Goal: Information Seeking & Learning: Learn about a topic

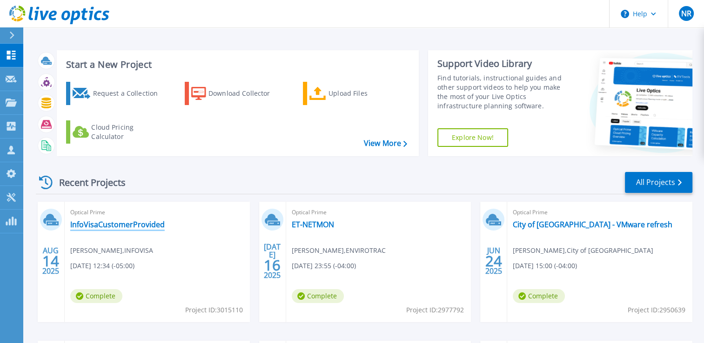
click at [150, 223] on link "InfoVisaCustomerProvided" at bounding box center [117, 224] width 94 height 9
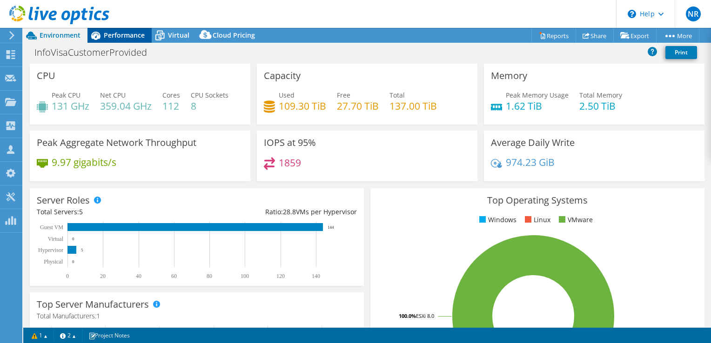
click at [120, 36] on span "Performance" at bounding box center [124, 35] width 41 height 9
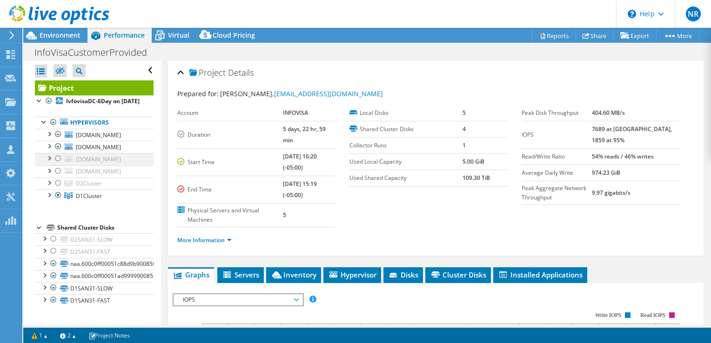
click at [56, 164] on div at bounding box center [57, 158] width 9 height 11
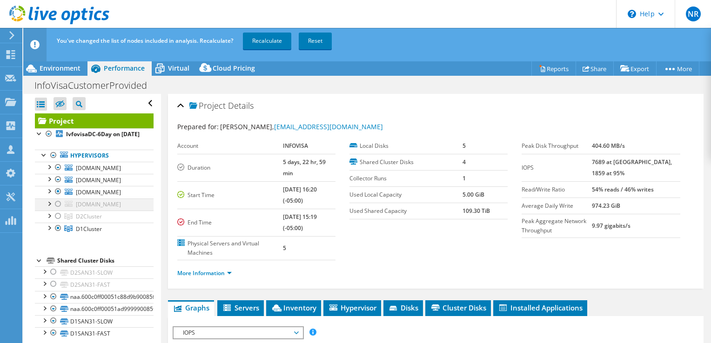
click at [57, 210] on div at bounding box center [57, 204] width 9 height 11
click at [58, 210] on div at bounding box center [57, 204] width 9 height 11
click at [59, 197] on div at bounding box center [57, 191] width 9 height 11
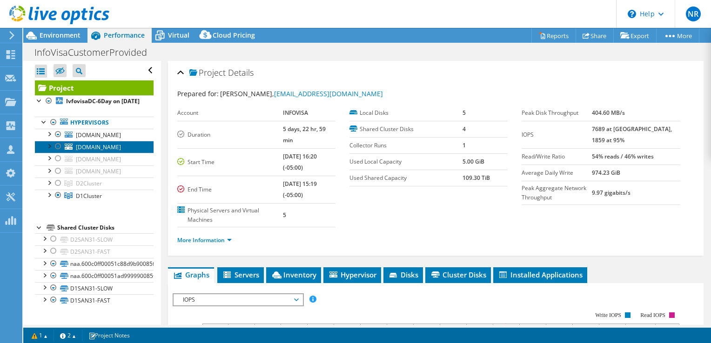
click at [107, 151] on span "[DOMAIN_NAME]" at bounding box center [98, 147] width 45 height 8
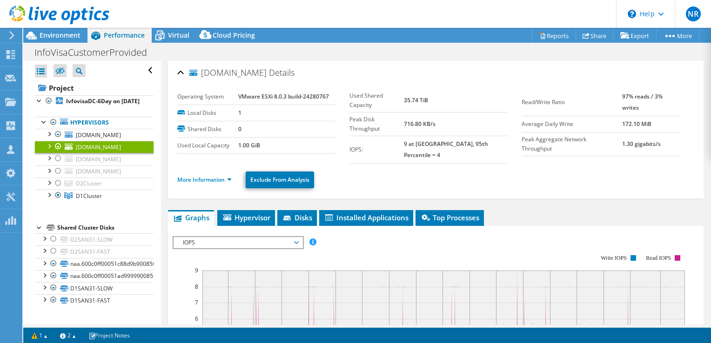
click at [223, 175] on li "More Information" at bounding box center [207, 180] width 60 height 10
click at [223, 176] on link "More Information" at bounding box center [204, 180] width 54 height 8
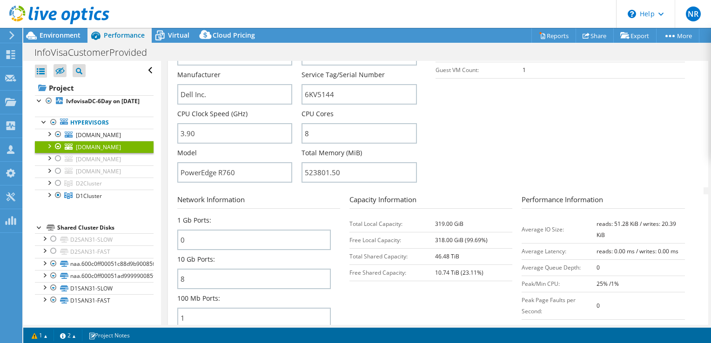
scroll to position [93, 0]
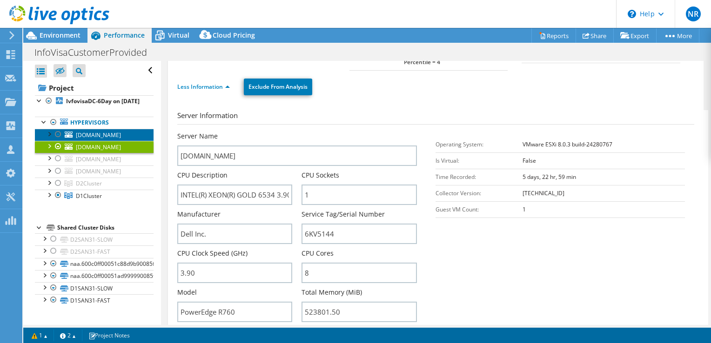
click at [118, 139] on span "[DOMAIN_NAME]" at bounding box center [98, 135] width 45 height 8
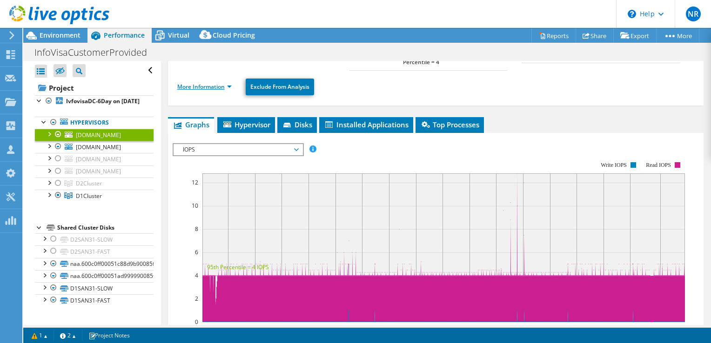
click at [198, 83] on link "More Information" at bounding box center [204, 87] width 54 height 8
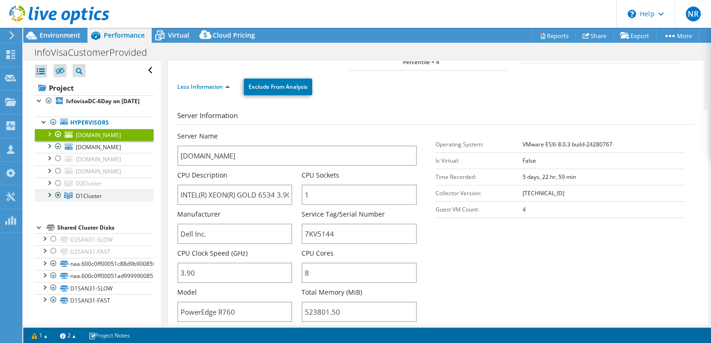
click at [47, 199] on div at bounding box center [48, 194] width 9 height 9
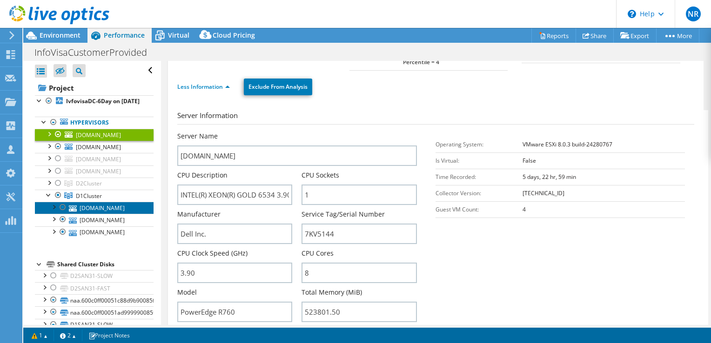
click at [98, 214] on link "[DOMAIN_NAME]" at bounding box center [94, 208] width 119 height 12
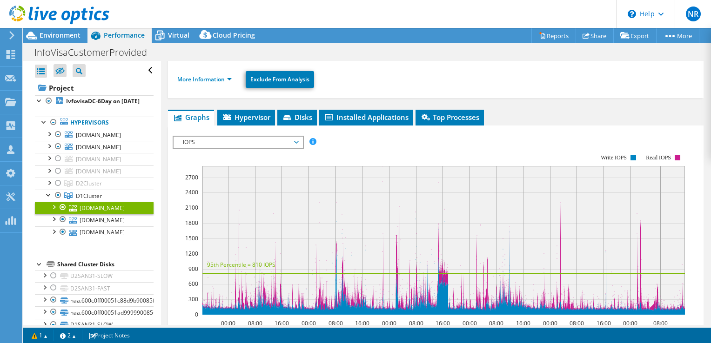
click at [207, 80] on link "More Information" at bounding box center [204, 79] width 54 height 8
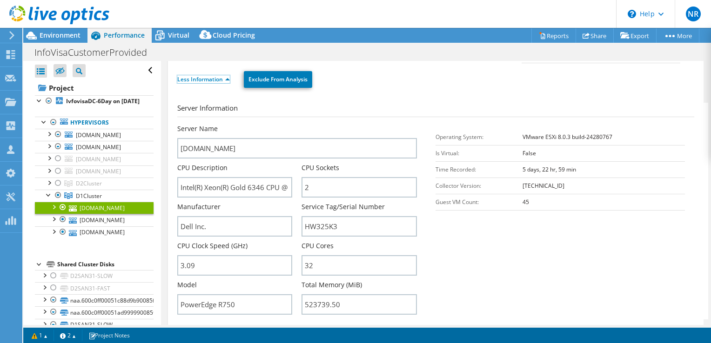
scroll to position [140, 0]
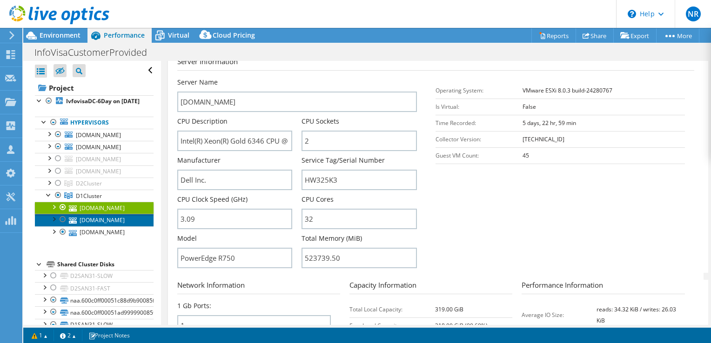
click at [98, 226] on link "[DOMAIN_NAME]" at bounding box center [94, 220] width 119 height 12
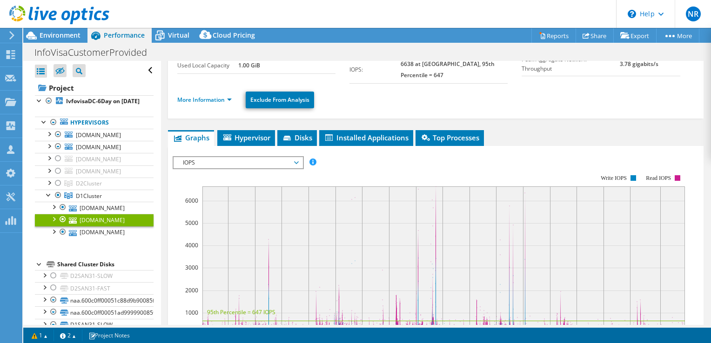
scroll to position [0, 0]
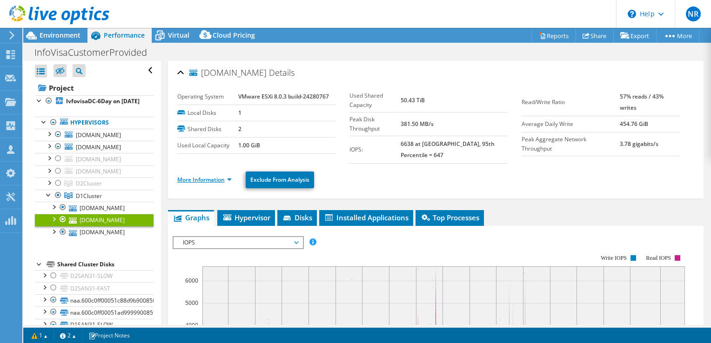
click at [208, 176] on link "More Information" at bounding box center [204, 180] width 54 height 8
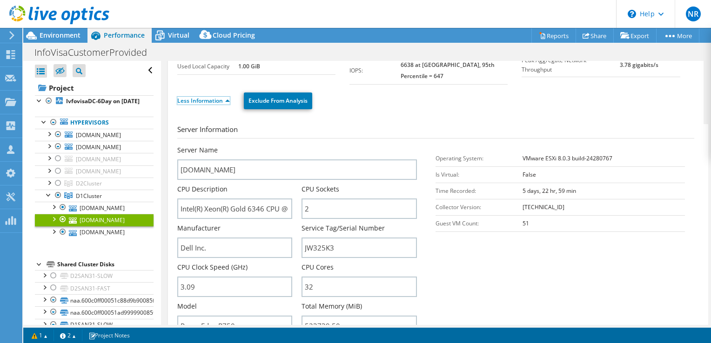
scroll to position [93, 0]
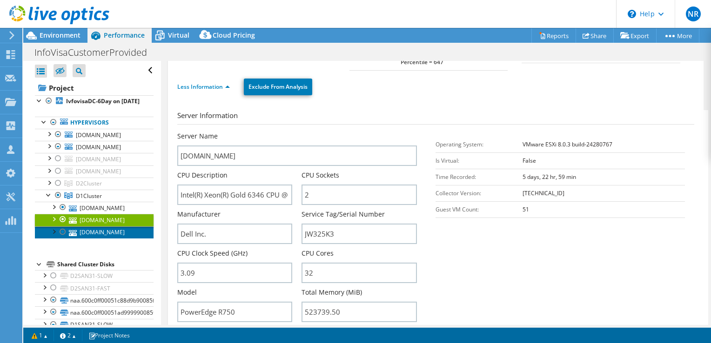
click at [108, 239] on link "[DOMAIN_NAME]" at bounding box center [94, 233] width 119 height 12
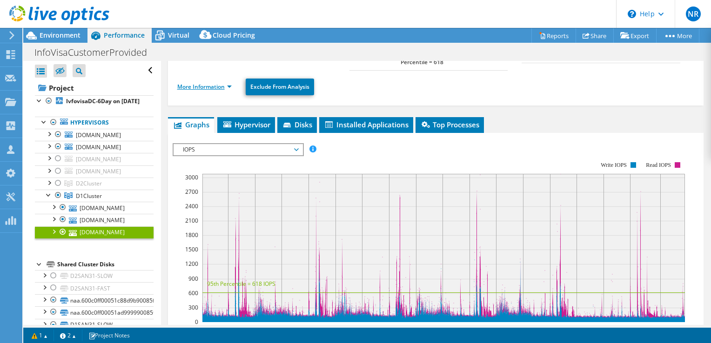
click at [220, 83] on link "More Information" at bounding box center [204, 87] width 54 height 8
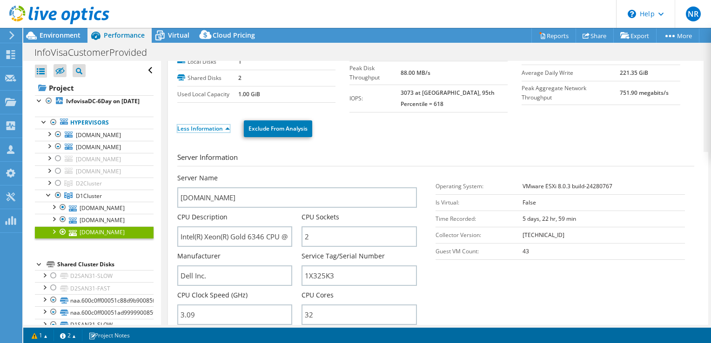
scroll to position [0, 0]
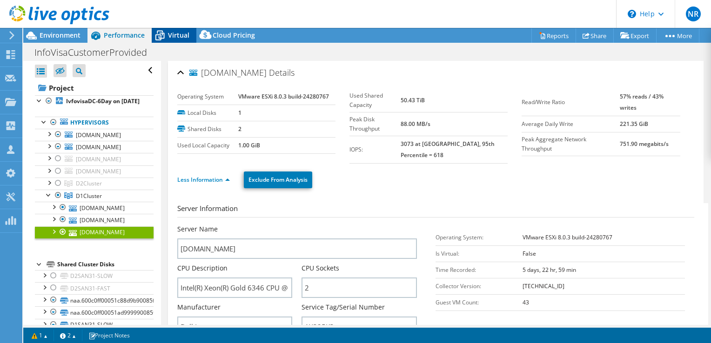
click at [173, 36] on span "Virtual" at bounding box center [178, 35] width 21 height 9
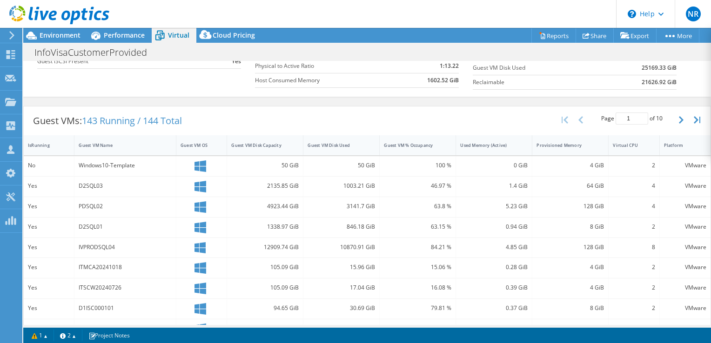
scroll to position [140, 0]
click at [618, 140] on div "Virtual CPU" at bounding box center [628, 143] width 31 height 6
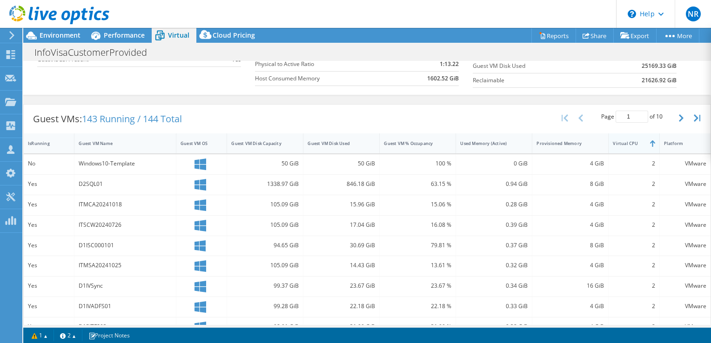
click at [618, 140] on div "Virtual CPU" at bounding box center [628, 143] width 31 height 6
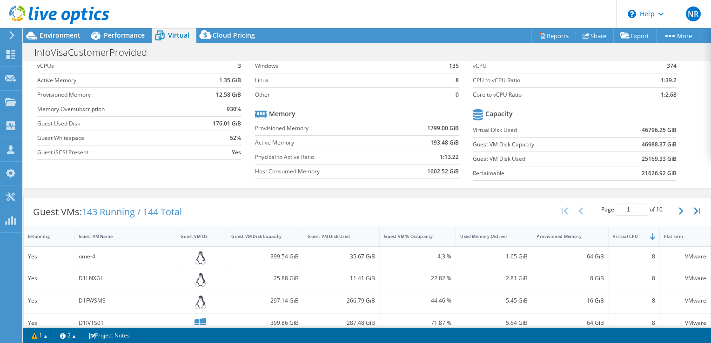
scroll to position [0, 0]
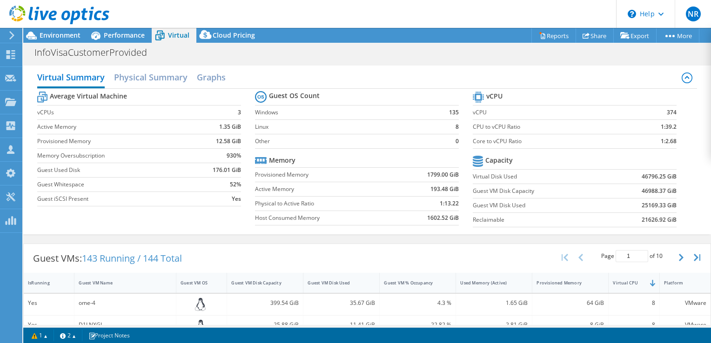
click at [8, 38] on icon at bounding box center [11, 35] width 7 height 8
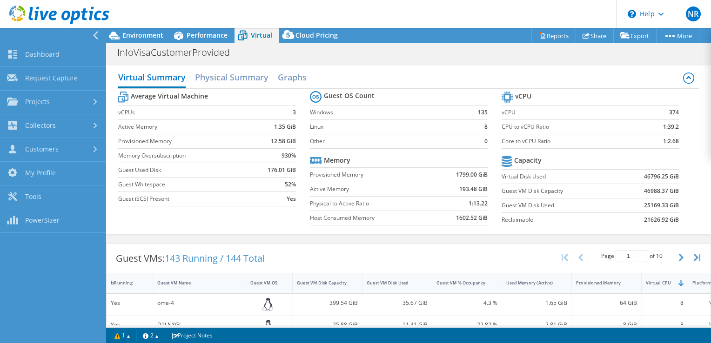
click at [185, 112] on label "vCPUs" at bounding box center [185, 112] width 135 height 9
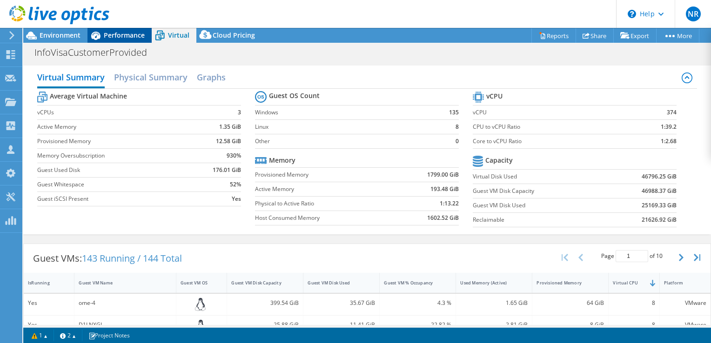
click at [113, 38] on span "Performance" at bounding box center [124, 35] width 41 height 9
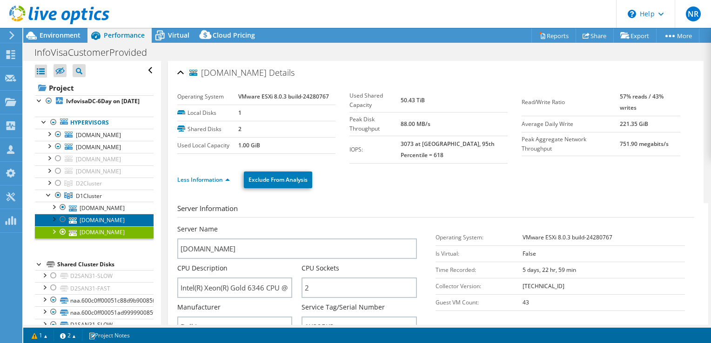
click at [125, 224] on link "[DOMAIN_NAME]" at bounding box center [94, 220] width 119 height 12
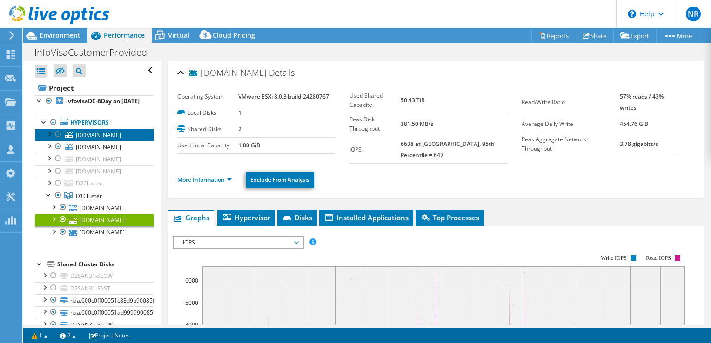
click at [119, 139] on span "[DOMAIN_NAME]" at bounding box center [98, 135] width 45 height 8
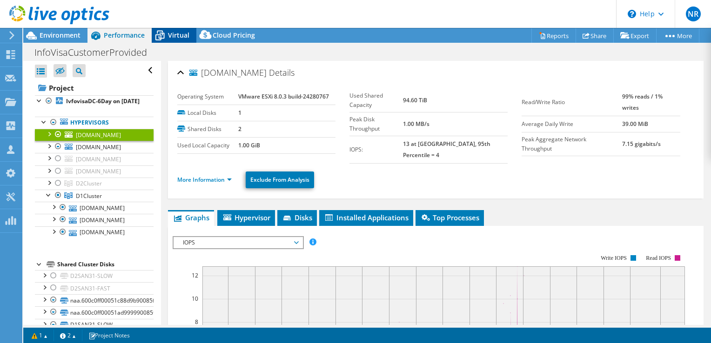
click at [175, 31] on span "Virtual" at bounding box center [178, 35] width 21 height 9
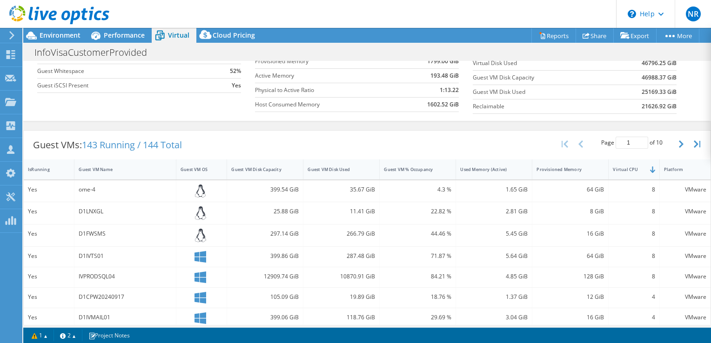
scroll to position [138, 0]
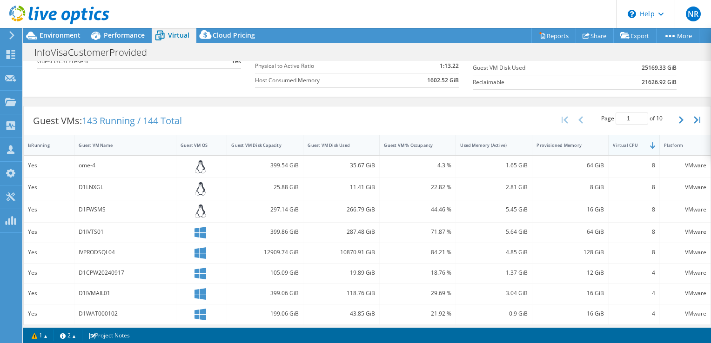
click at [620, 147] on div "Virtual CPU" at bounding box center [627, 145] width 39 height 14
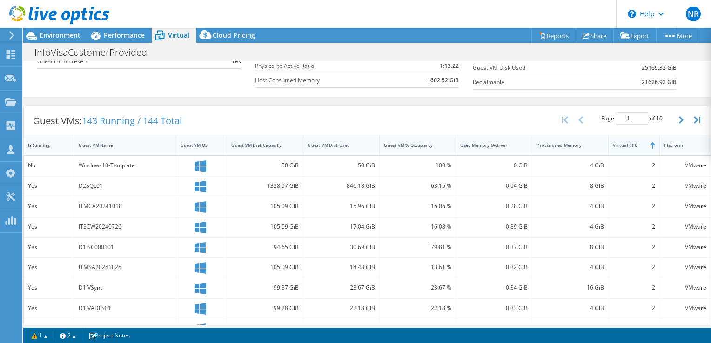
click at [619, 147] on div "Virtual CPU" at bounding box center [627, 145] width 39 height 14
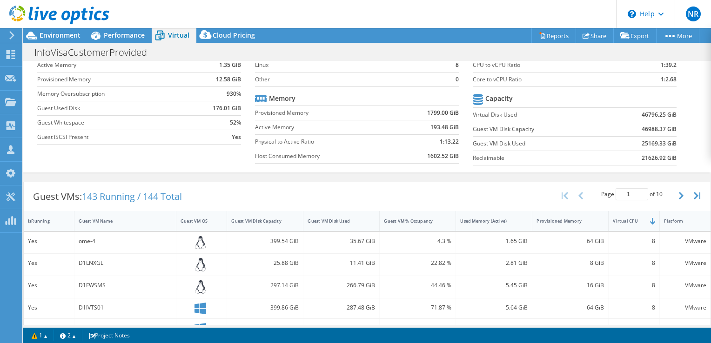
scroll to position [0, 0]
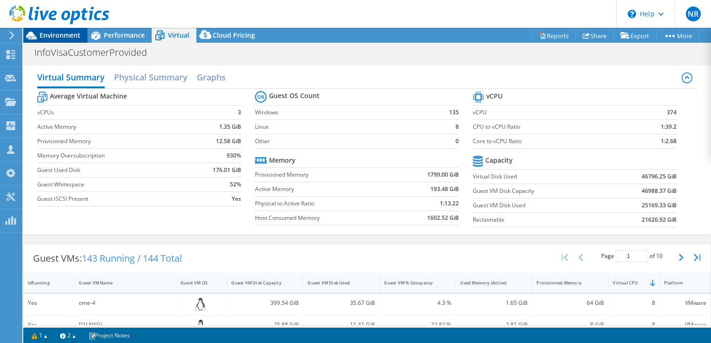
click at [63, 36] on span "Environment" at bounding box center [60, 35] width 41 height 9
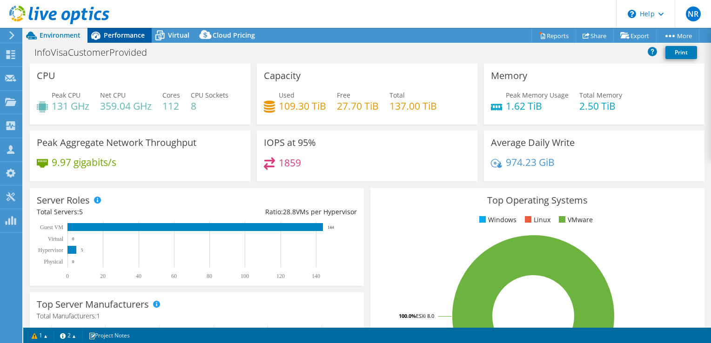
click at [120, 35] on span "Performance" at bounding box center [124, 35] width 41 height 9
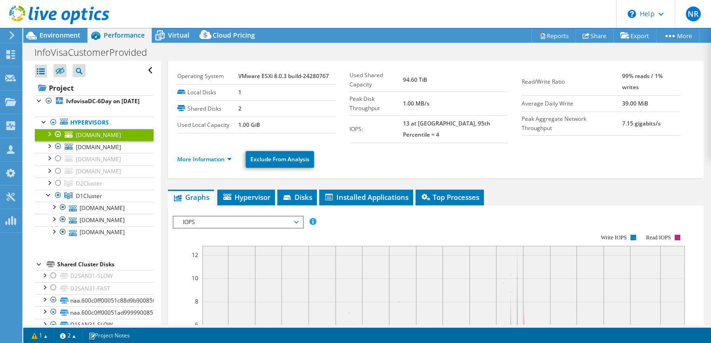
scroll to position [5, 0]
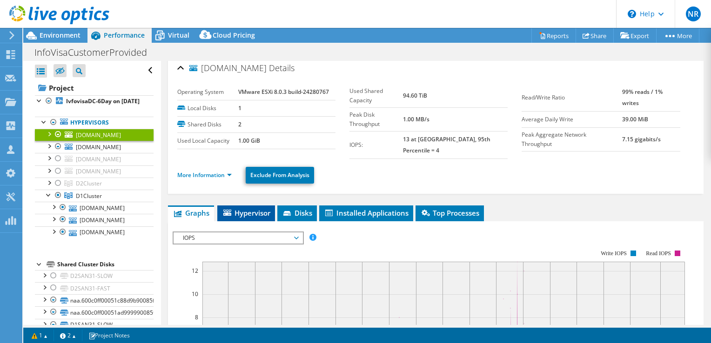
click at [251, 208] on span "Hypervisor" at bounding box center [246, 212] width 48 height 9
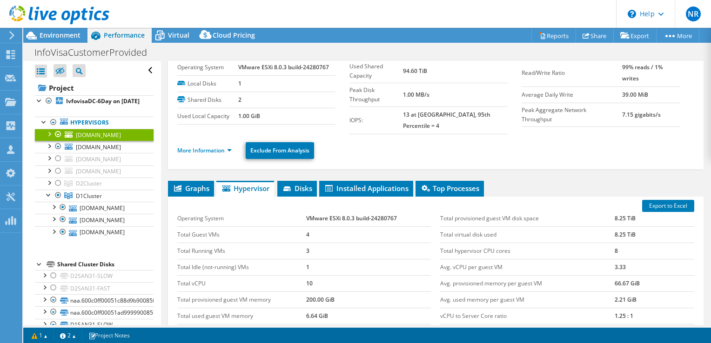
scroll to position [51, 0]
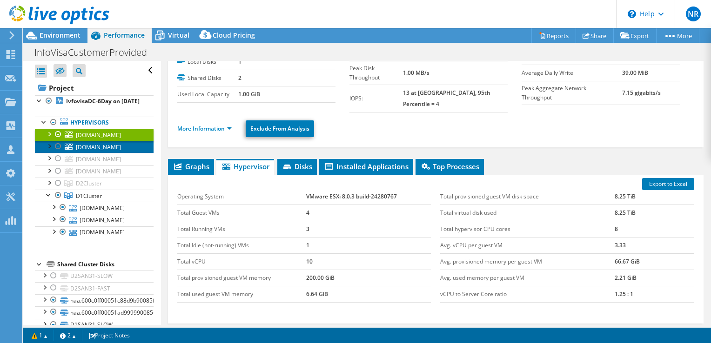
click at [113, 151] on span "[DOMAIN_NAME]" at bounding box center [98, 147] width 45 height 8
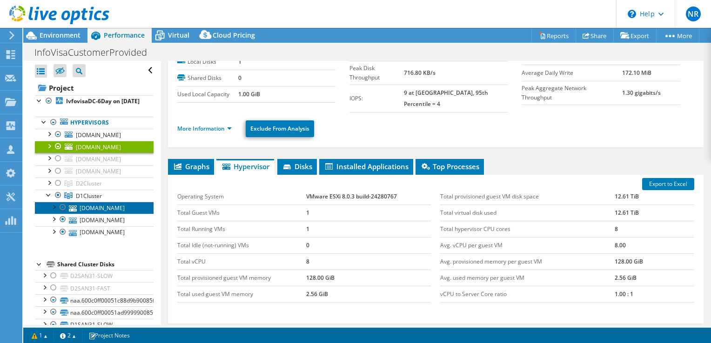
click at [121, 214] on link "[DOMAIN_NAME]" at bounding box center [94, 208] width 119 height 12
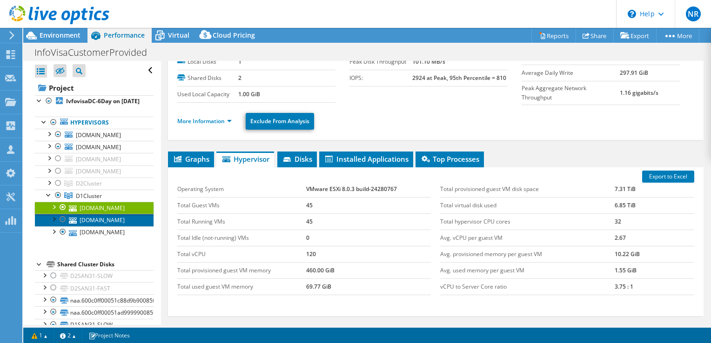
click at [124, 226] on link "[DOMAIN_NAME]" at bounding box center [94, 220] width 119 height 12
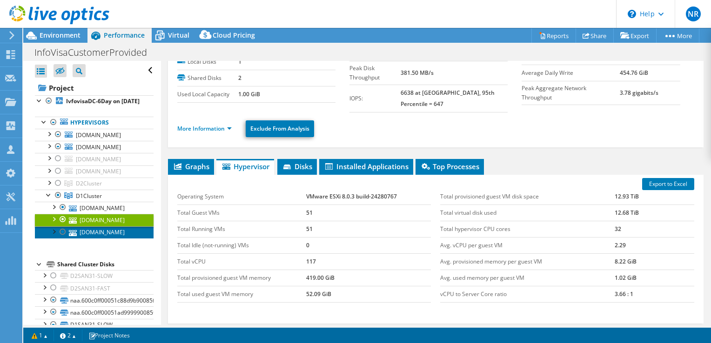
click at [124, 239] on link "[DOMAIN_NAME]" at bounding box center [94, 233] width 119 height 12
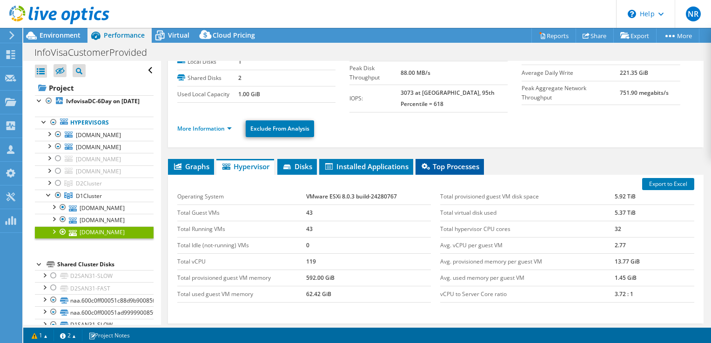
click at [436, 162] on span "Top Processes" at bounding box center [449, 166] width 59 height 9
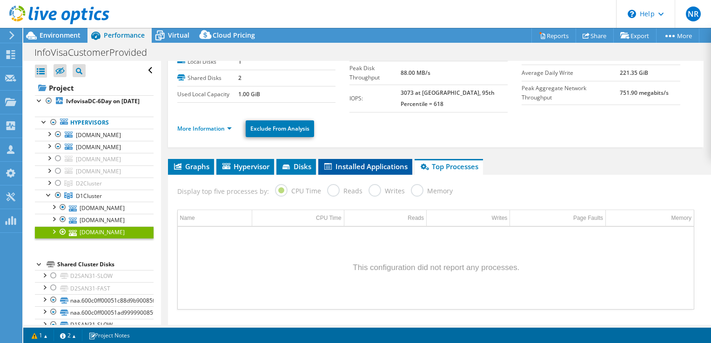
click at [342, 162] on span "Installed Applications" at bounding box center [365, 166] width 85 height 9
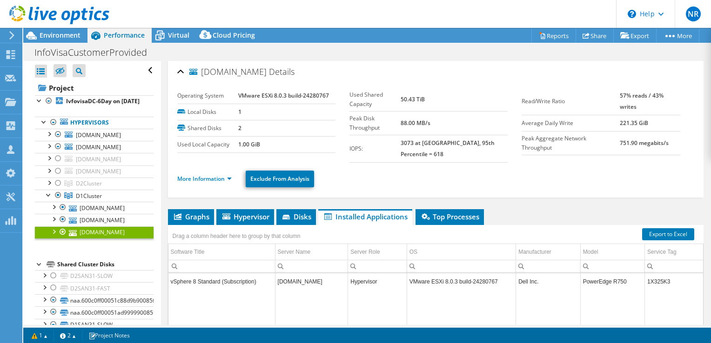
scroll to position [0, 0]
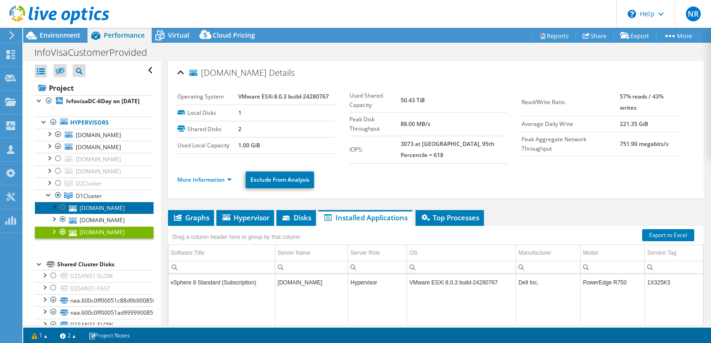
click at [118, 214] on link "[DOMAIN_NAME]" at bounding box center [94, 208] width 119 height 12
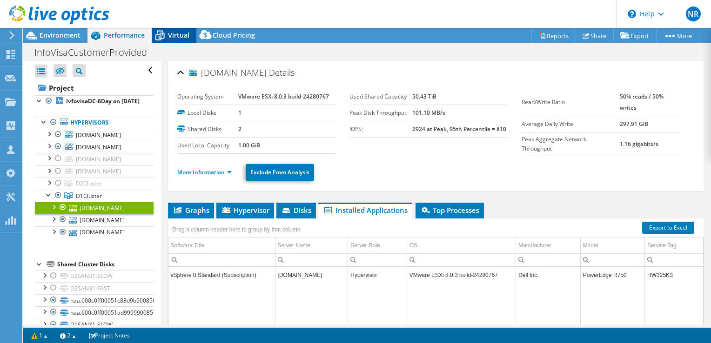
click at [178, 36] on span "Virtual" at bounding box center [178, 35] width 21 height 9
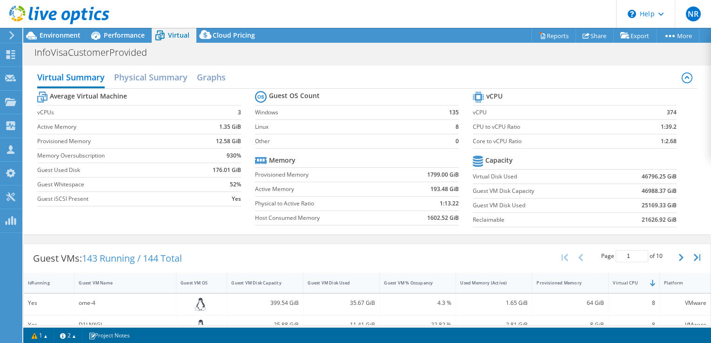
scroll to position [125, 0]
select select "USD"
click at [152, 76] on h2 "Physical Summary" at bounding box center [150, 78] width 73 height 20
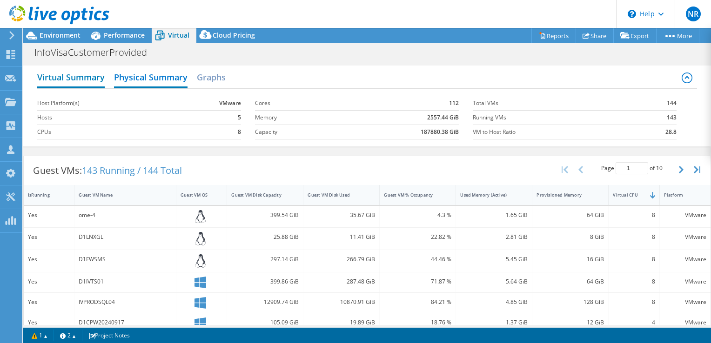
click at [69, 75] on h2 "Virtual Summary" at bounding box center [70, 78] width 67 height 20
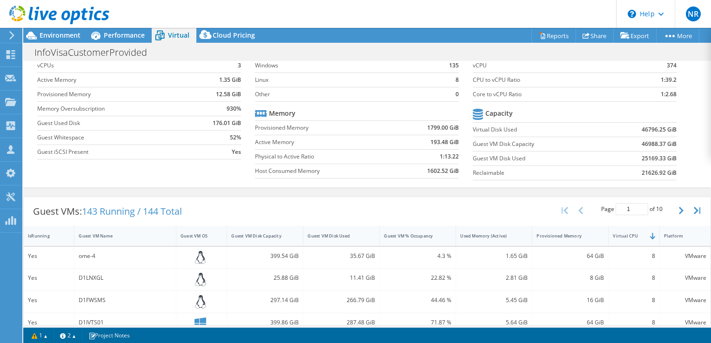
scroll to position [93, 0]
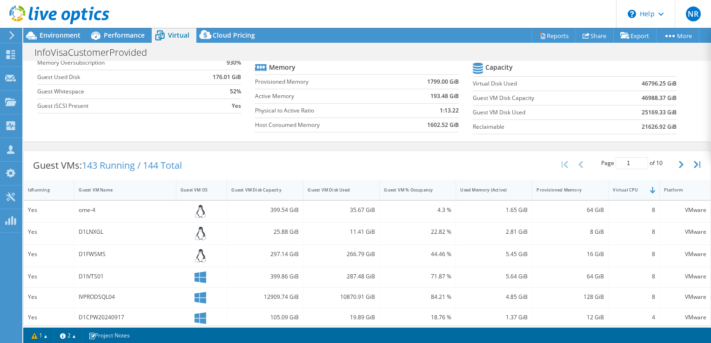
click at [612, 192] on div "Virtual CPU" at bounding box center [627, 190] width 39 height 14
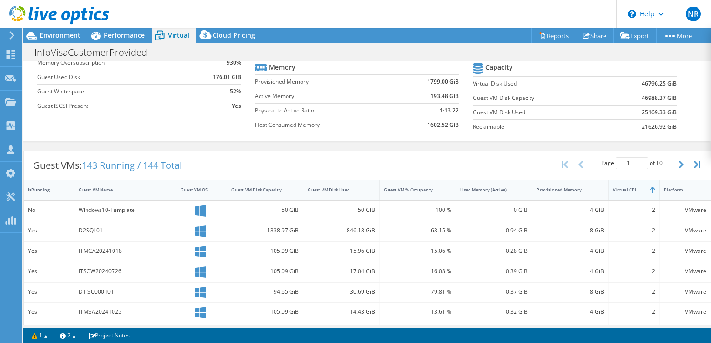
click at [612, 192] on div "Virtual CPU" at bounding box center [627, 190] width 39 height 14
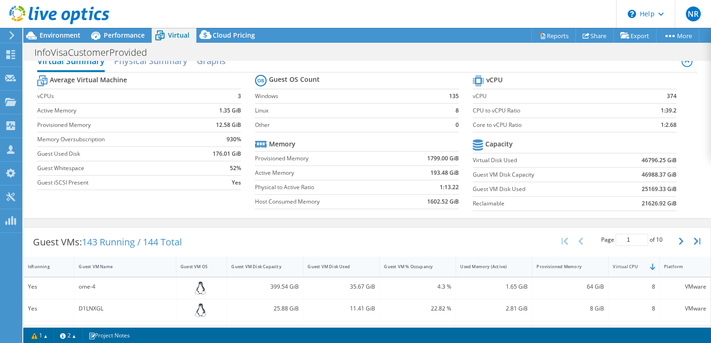
scroll to position [0, 0]
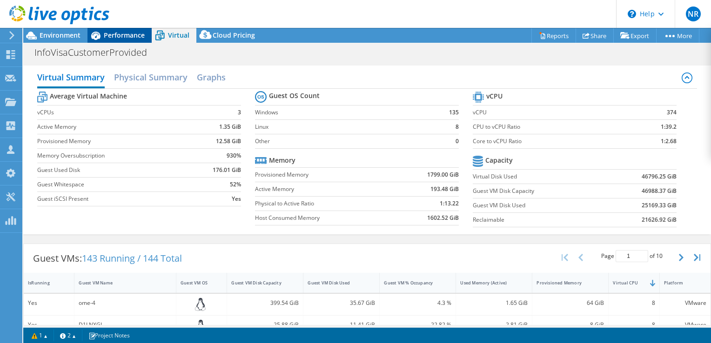
click at [112, 38] on span "Performance" at bounding box center [124, 35] width 41 height 9
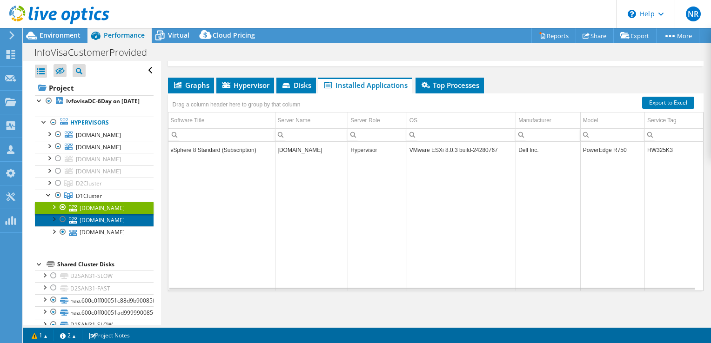
click at [99, 226] on link "[DOMAIN_NAME]" at bounding box center [94, 220] width 119 height 12
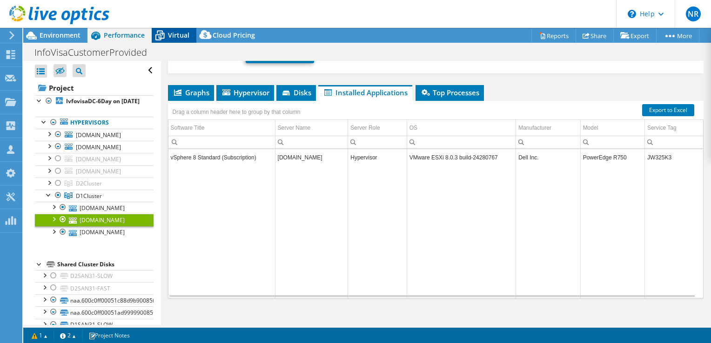
click at [169, 34] on span "Virtual" at bounding box center [178, 35] width 21 height 9
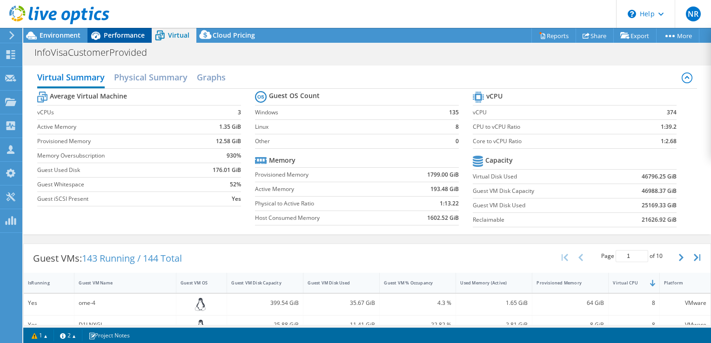
click at [113, 31] on span "Performance" at bounding box center [124, 35] width 41 height 9
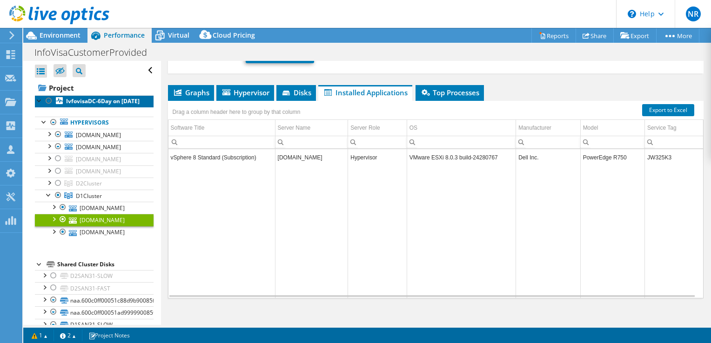
click at [98, 98] on b "IvfovisaDC-6Day on [DATE]" at bounding box center [102, 101] width 73 height 8
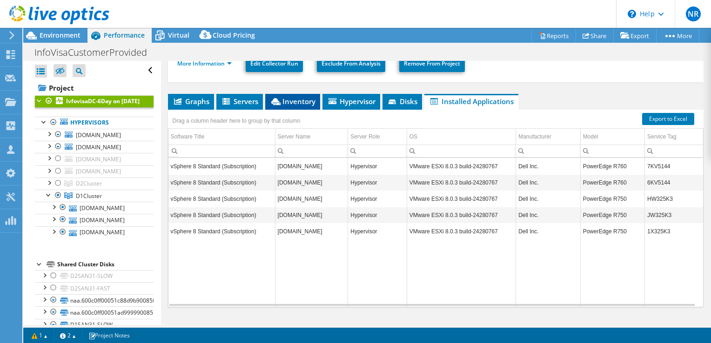
click at [294, 97] on span "Inventory" at bounding box center [293, 101] width 46 height 9
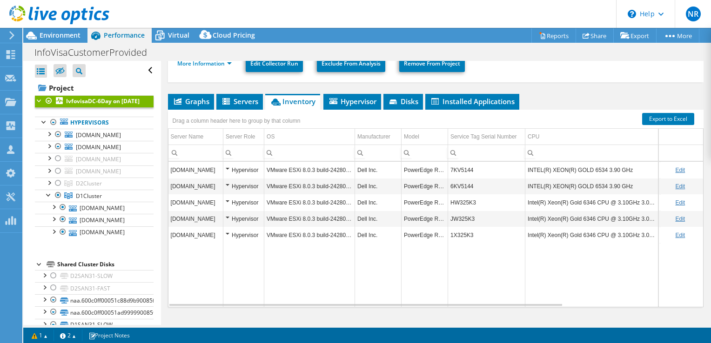
scroll to position [79, 0]
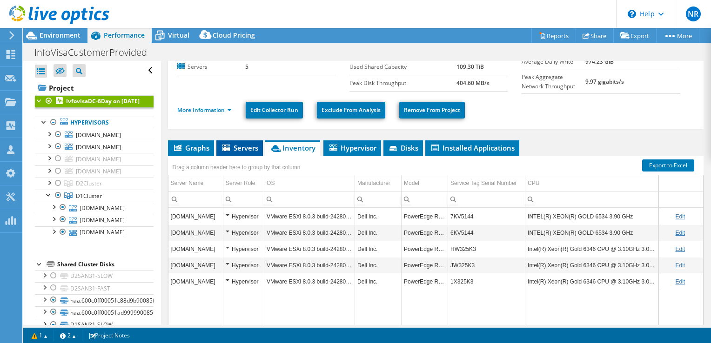
click at [235, 143] on span "Servers" at bounding box center [239, 147] width 37 height 9
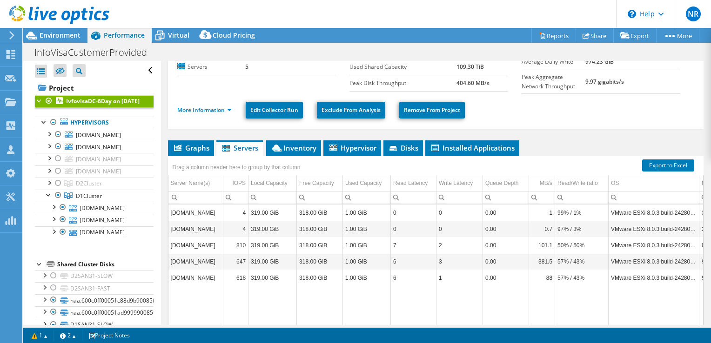
click at [281, 156] on div "Drag a column header here to group by that column" at bounding box center [236, 166] width 137 height 20
click at [292, 161] on div "Drag a column header here to group by that column" at bounding box center [236, 167] width 133 height 13
click at [298, 148] on span "Inventory" at bounding box center [294, 147] width 46 height 9
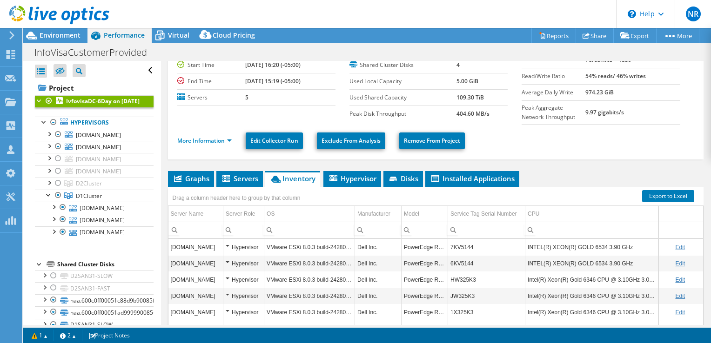
scroll to position [32, 0]
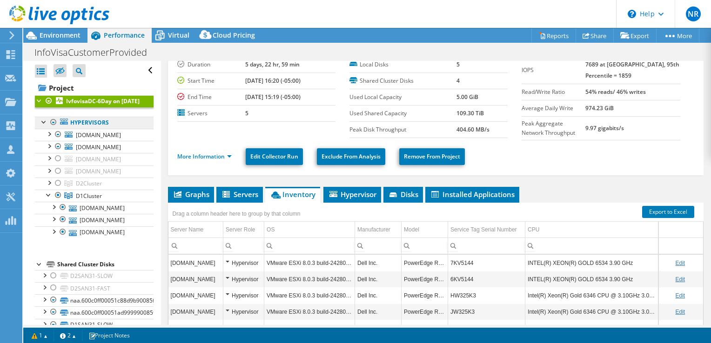
click at [107, 129] on link "Hypervisors" at bounding box center [94, 123] width 119 height 12
drag, startPoint x: 107, startPoint y: 133, endPoint x: 84, endPoint y: 131, distance: 22.9
click at [84, 129] on link "Hypervisors" at bounding box center [94, 123] width 119 height 12
click at [74, 129] on link "Hypervisors" at bounding box center [94, 123] width 119 height 12
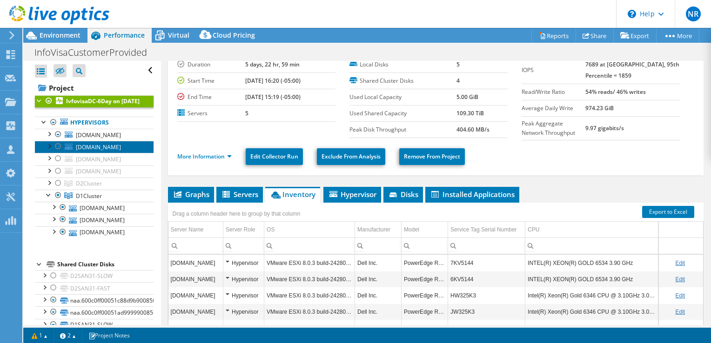
click at [86, 151] on span "[DOMAIN_NAME]" at bounding box center [98, 147] width 45 height 8
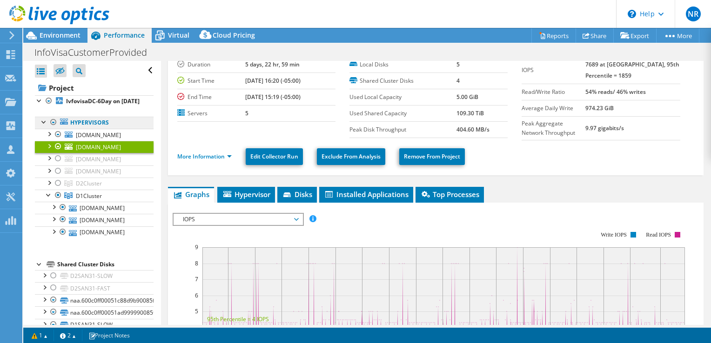
click at [77, 129] on link "Hypervisors" at bounding box center [94, 123] width 119 height 12
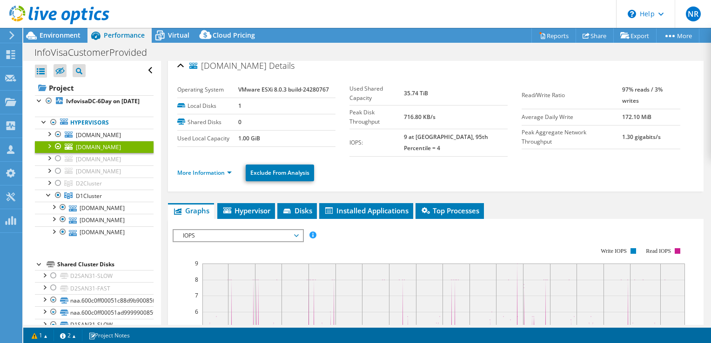
scroll to position [0, 0]
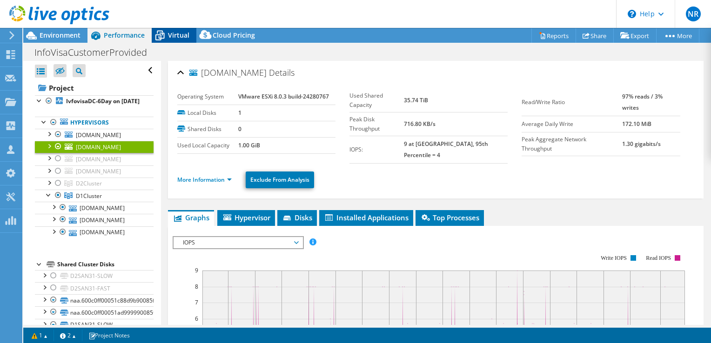
click at [175, 35] on span "Virtual" at bounding box center [178, 35] width 21 height 9
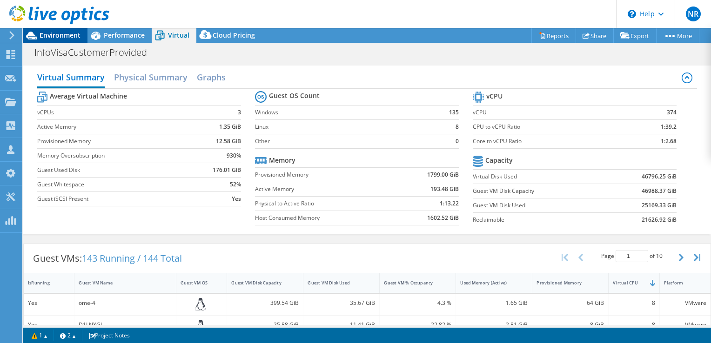
click at [67, 35] on span "Environment" at bounding box center [60, 35] width 41 height 9
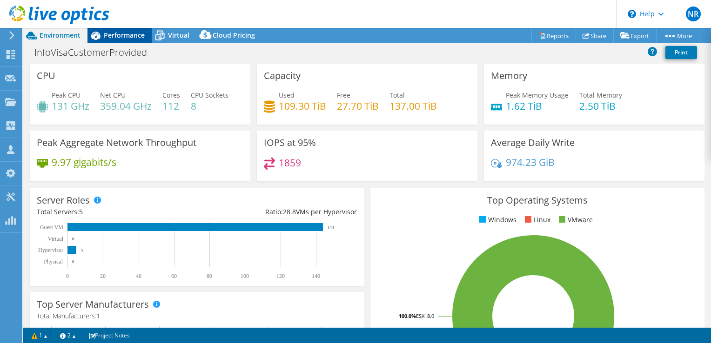
click at [110, 36] on span "Performance" at bounding box center [124, 35] width 41 height 9
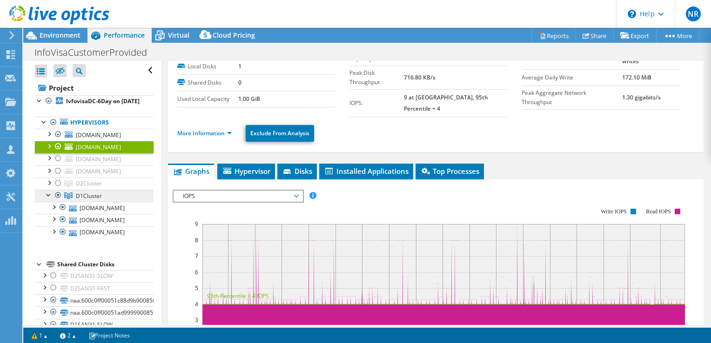
click at [95, 187] on span "D1Cluster" at bounding box center [89, 184] width 26 height 8
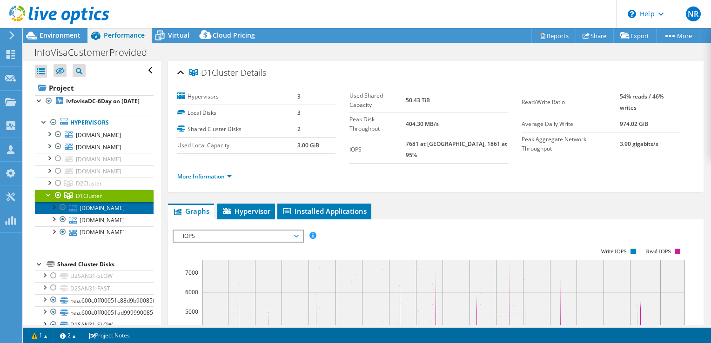
click at [101, 214] on link "[DOMAIN_NAME]" at bounding box center [94, 208] width 119 height 12
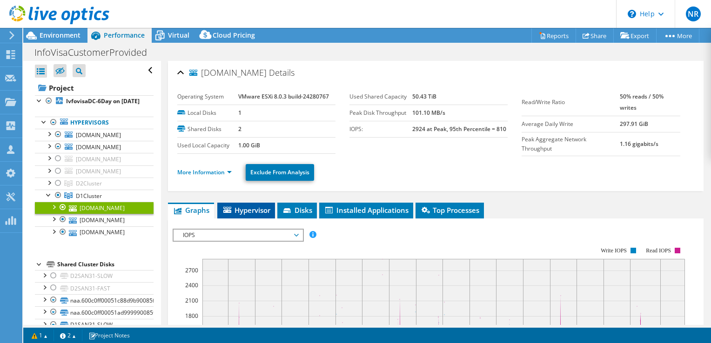
click at [253, 211] on span "Hypervisor" at bounding box center [246, 210] width 48 height 9
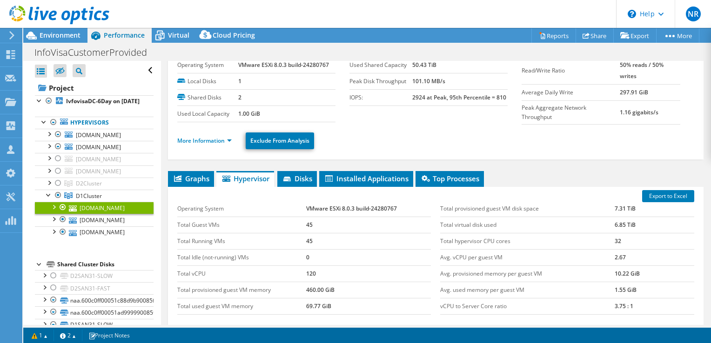
scroll to position [47, 0]
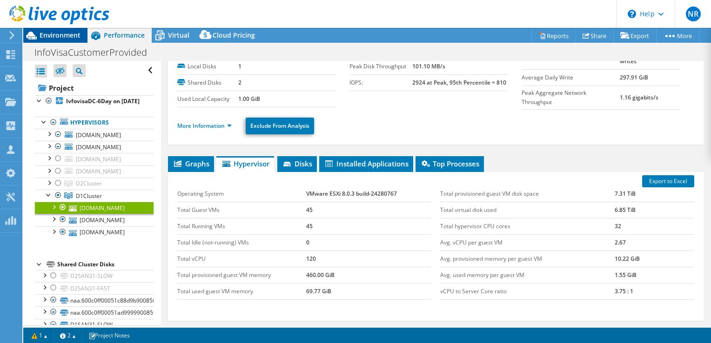
click at [68, 37] on span "Environment" at bounding box center [60, 35] width 41 height 9
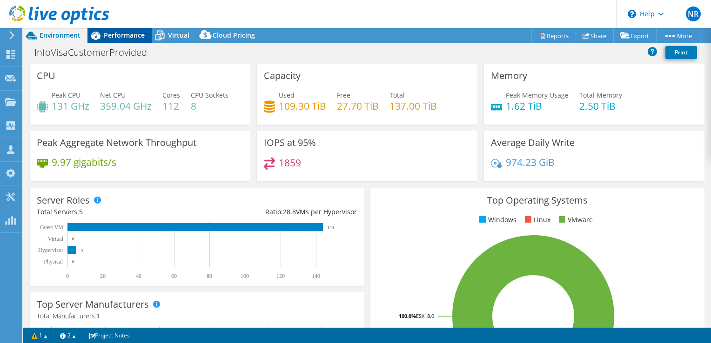
click at [112, 36] on span "Performance" at bounding box center [124, 35] width 41 height 9
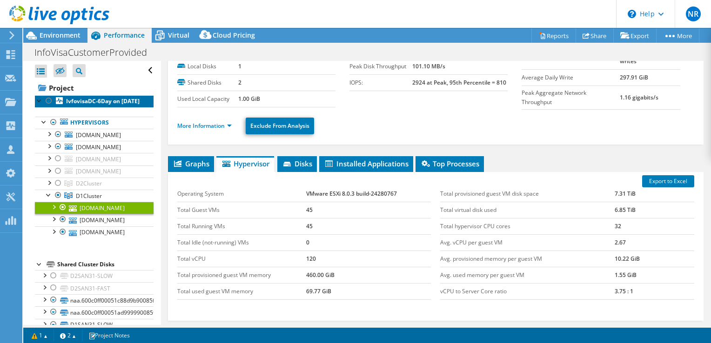
click at [94, 107] on link "IvfovisaDC-6Day on [DATE]" at bounding box center [94, 101] width 119 height 12
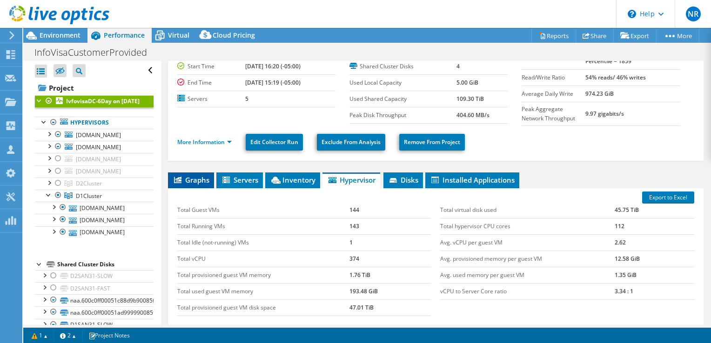
click at [203, 178] on span "Graphs" at bounding box center [191, 179] width 37 height 9
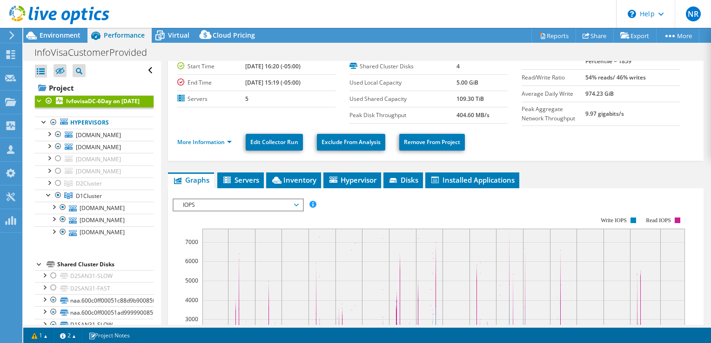
click at [294, 204] on span "IOPS" at bounding box center [238, 205] width 120 height 11
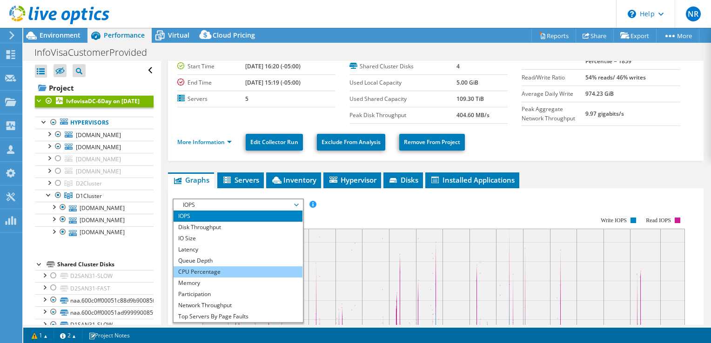
click at [240, 267] on li "CPU Percentage" at bounding box center [237, 272] width 129 height 11
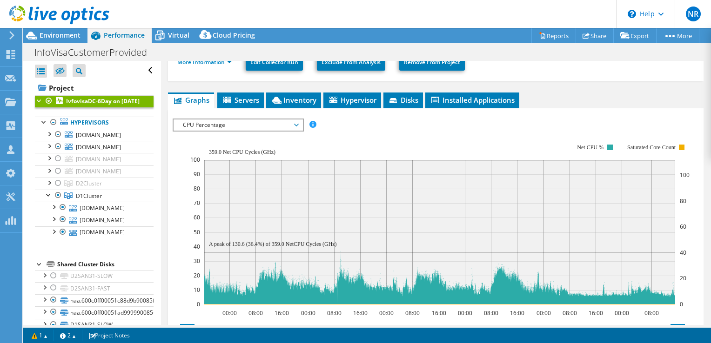
scroll to position [140, 0]
